Goal: Transaction & Acquisition: Download file/media

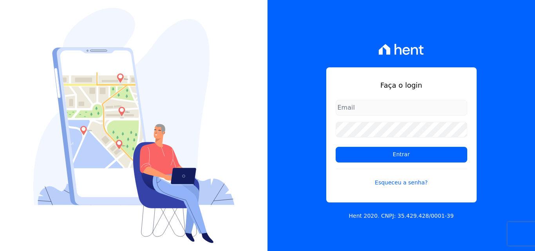
click at [365, 111] on input "email" at bounding box center [402, 108] width 132 height 16
type input "[PERSON_NAME][EMAIL_ADDRESS][PERSON_NAME][DOMAIN_NAME]"
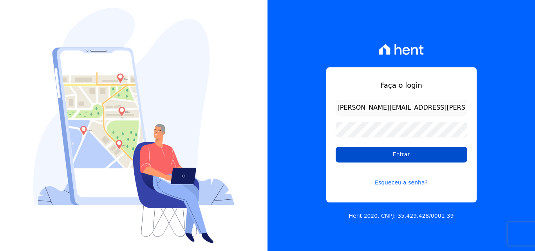
click at [345, 155] on input "Entrar" at bounding box center [402, 155] width 132 height 16
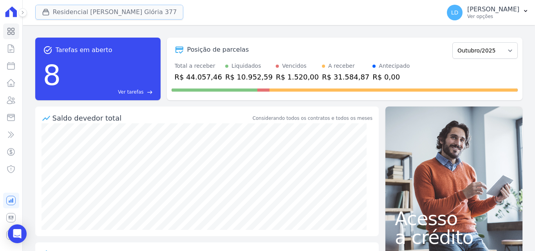
click at [76, 9] on button "Residencial Maria Da Glória 377" at bounding box center [109, 12] width 149 height 15
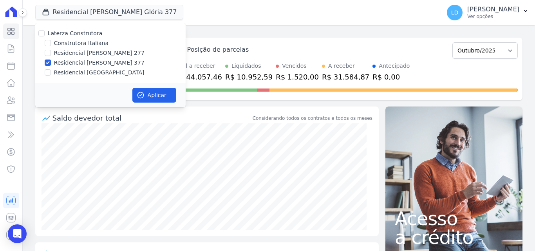
click at [83, 30] on label "Laterza Construtora" at bounding box center [75, 33] width 55 height 6
click at [45, 30] on input "Laterza Construtora" at bounding box center [41, 33] width 6 height 6
checkbox input "true"
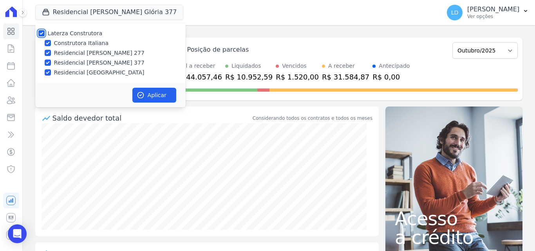
checkbox input "true"
click at [84, 31] on label "Laterza Construtora" at bounding box center [75, 33] width 55 height 6
click at [45, 31] on input "Laterza Construtora" at bounding box center [41, 33] width 6 height 6
checkbox input "false"
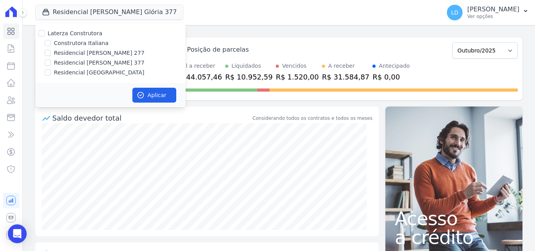
checkbox input "false"
click at [85, 31] on label "Laterza Construtora" at bounding box center [75, 33] width 55 height 6
click at [45, 31] on input "Laterza Construtora" at bounding box center [41, 33] width 6 height 6
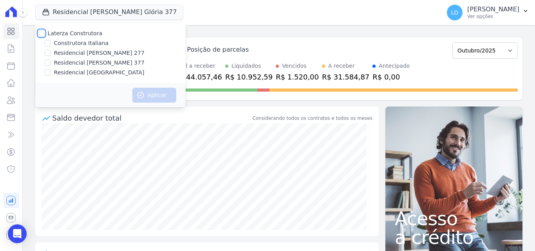
checkbox input "true"
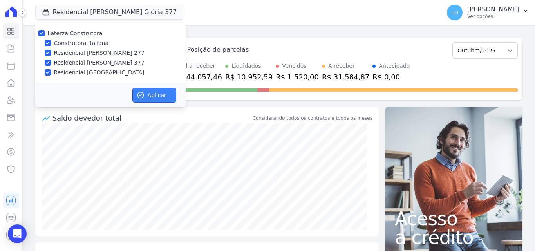
click at [150, 91] on button "Aplicar" at bounding box center [154, 95] width 44 height 15
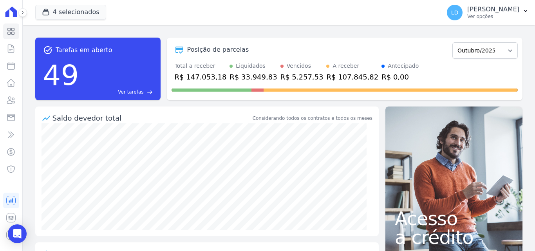
click at [481, 18] on p "Ver opções" at bounding box center [494, 16] width 52 height 6
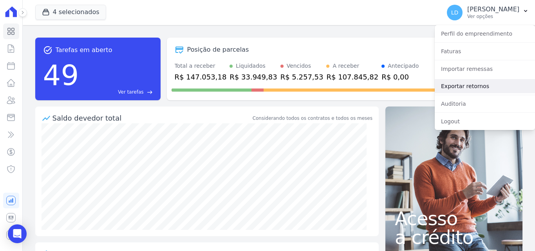
click at [483, 84] on link "Exportar retornos" at bounding box center [485, 86] width 100 height 14
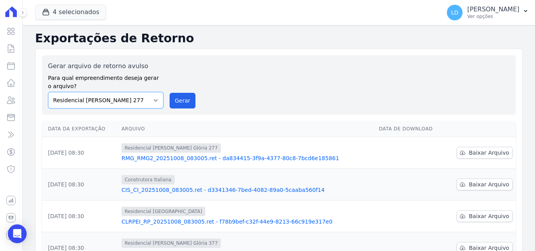
click at [145, 102] on select "Construtora Italiana Residencial Maria da Glória 277 Residencial Maria da Glóri…" at bounding box center [106, 100] width 116 height 16
select select "29fc0423-bfd4-480a-835e-7e440cfe6eb8"
click at [48, 92] on select "Construtora Italiana Residencial Maria da Glória 277 Residencial Maria da Glóri…" at bounding box center [106, 100] width 116 height 16
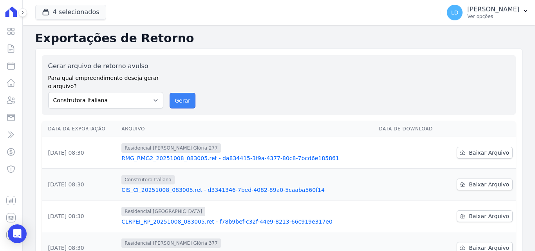
click at [183, 99] on button "Gerar" at bounding box center [183, 101] width 26 height 16
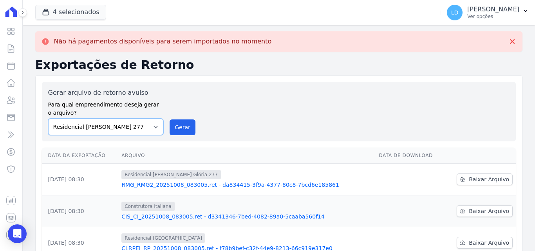
drag, startPoint x: 109, startPoint y: 127, endPoint x: 112, endPoint y: 130, distance: 4.7
click at [109, 127] on select "Construtora Italiana Residencial Maria da Glória 277 Residencial Maria da Glóri…" at bounding box center [106, 127] width 116 height 16
click at [48, 119] on select "Construtora Italiana Residencial Maria da Glória 277 Residencial Maria da Glóri…" at bounding box center [106, 127] width 116 height 16
click at [181, 125] on button "Gerar" at bounding box center [183, 128] width 26 height 16
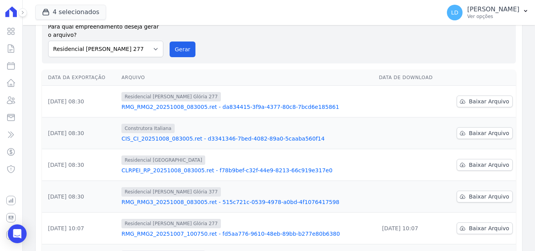
scroll to position [78, 0]
drag, startPoint x: 126, startPoint y: 52, endPoint x: 126, endPoint y: 56, distance: 4.3
click at [126, 52] on select "Construtora Italiana Residencial Maria da Glória 277 Residencial Maria da Glóri…" at bounding box center [106, 48] width 116 height 16
select select "0cd9190e-dfd9-46e5-afc8-7298ef4c0c2b"
click at [48, 40] on select "Construtora Italiana Residencial Maria da Glória 277 Residencial Maria da Glóri…" at bounding box center [106, 48] width 116 height 16
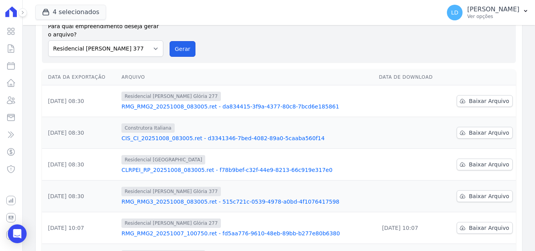
drag, startPoint x: 172, startPoint y: 53, endPoint x: 298, endPoint y: 71, distance: 127.6
click at [173, 53] on button "Gerar" at bounding box center [183, 49] width 26 height 16
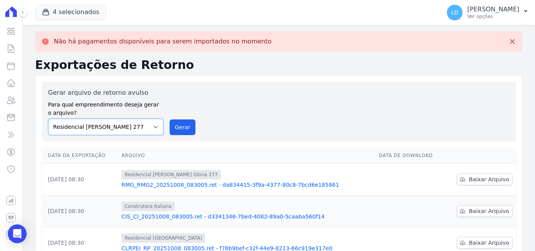
drag, startPoint x: 103, startPoint y: 128, endPoint x: 103, endPoint y: 133, distance: 4.7
click at [103, 128] on select "Construtora Italiana Residencial Maria da Glória 277 Residencial Maria da Glóri…" at bounding box center [106, 127] width 116 height 16
select select "6440c0a1-232b-4aa1-adfe-88cb95fffe46"
click at [48, 119] on select "Construtora Italiana Residencial Maria da Glória 277 Residencial Maria da Glóri…" at bounding box center [106, 127] width 116 height 16
click at [194, 125] on div "Gerar arquivo de retorno avulso Para qual empreendimento deseja gerar o arquivo…" at bounding box center [279, 111] width 462 height 47
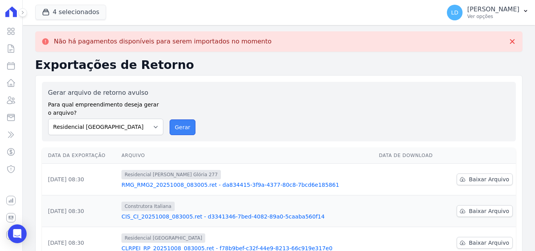
click at [179, 132] on button "Gerar" at bounding box center [183, 128] width 26 height 16
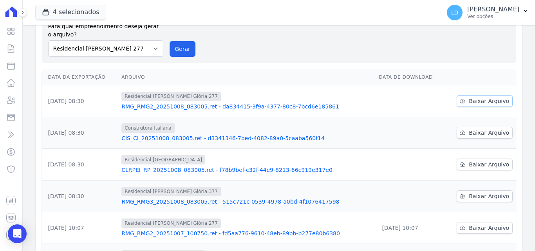
click at [474, 105] on link "Baixar Arquivo" at bounding box center [485, 101] width 56 height 12
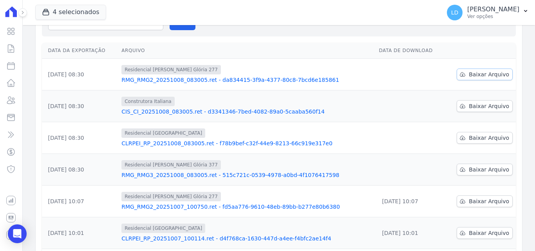
scroll to position [52, 0]
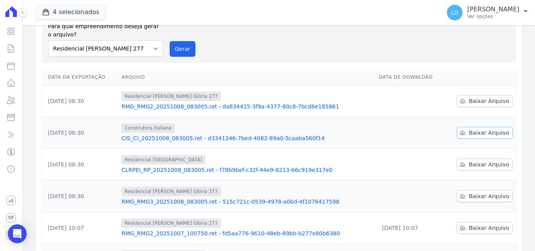
click at [481, 131] on span "Baixar Arquivo" at bounding box center [489, 133] width 40 height 8
click at [469, 161] on span "Baixar Arquivo" at bounding box center [489, 165] width 40 height 8
click at [479, 191] on td "Baixar Arquivo" at bounding box center [480, 197] width 71 height 32
click at [480, 198] on span "Baixar Arquivo" at bounding box center [489, 196] width 40 height 8
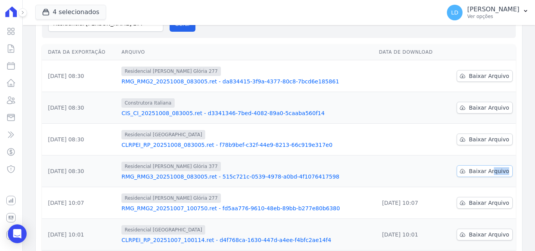
scroll to position [0, 0]
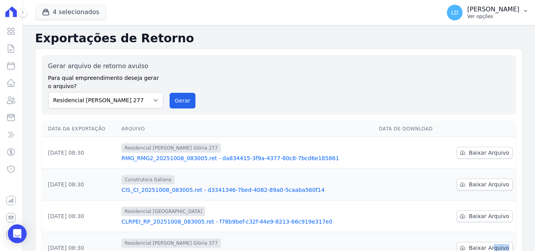
click at [488, 18] on p "Ver opções" at bounding box center [494, 16] width 52 height 6
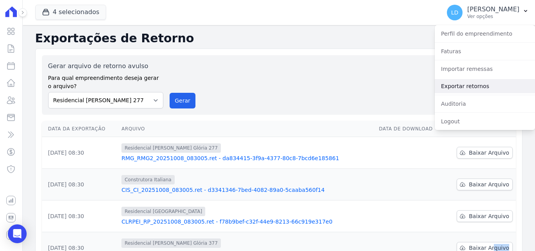
click at [470, 85] on link "Exportar retornos" at bounding box center [485, 86] width 100 height 14
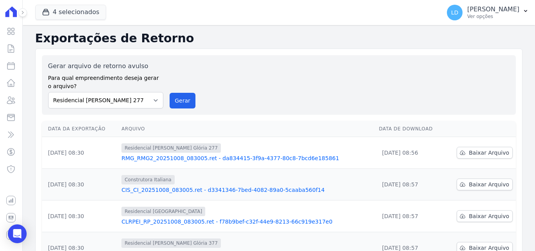
click at [280, 78] on div "Gerar arquivo de retorno avulso Para qual empreendimento deseja gerar o arquivo…" at bounding box center [279, 85] width 462 height 47
click at [406, 68] on div "Gerar arquivo de retorno avulso Para qual empreendimento deseja gerar o arquivo…" at bounding box center [279, 85] width 462 height 47
